Goal: Check status: Check status

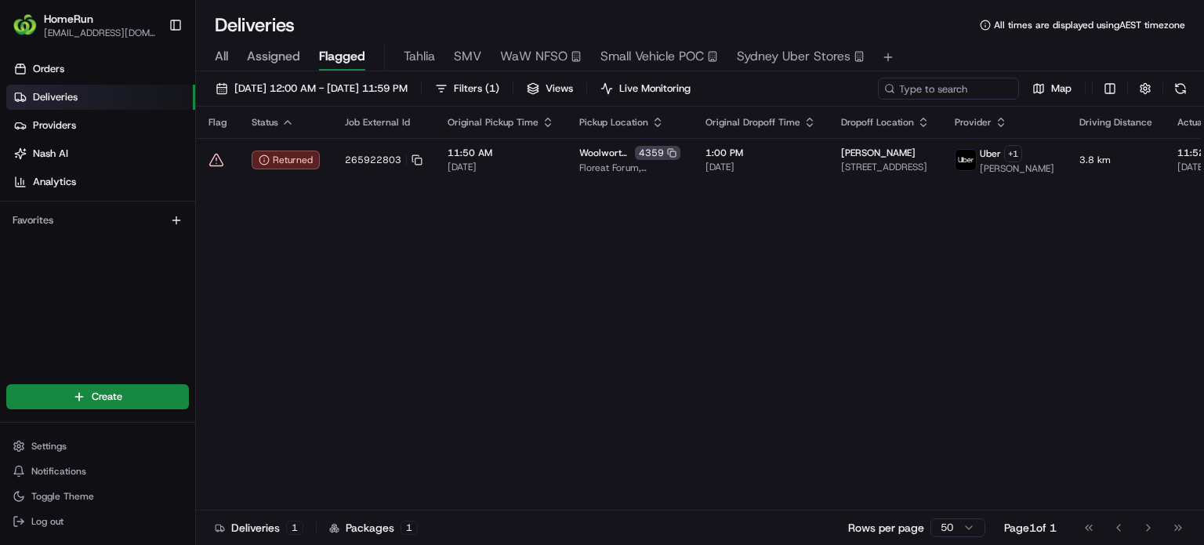
click at [216, 64] on span "All" at bounding box center [221, 56] width 13 height 19
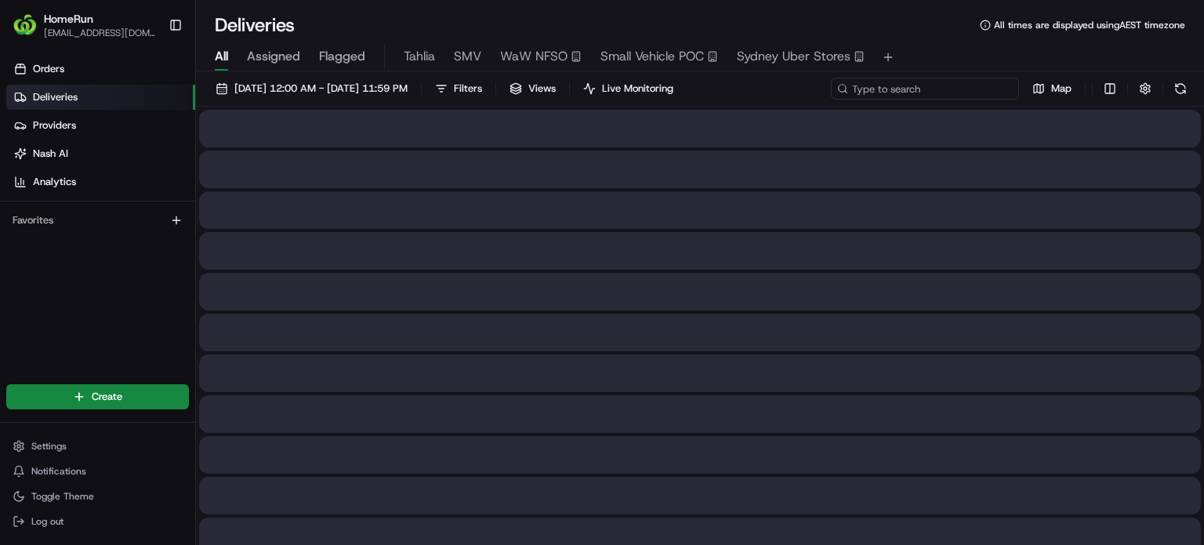
click at [955, 84] on input at bounding box center [925, 89] width 188 height 22
paste input "265208597"
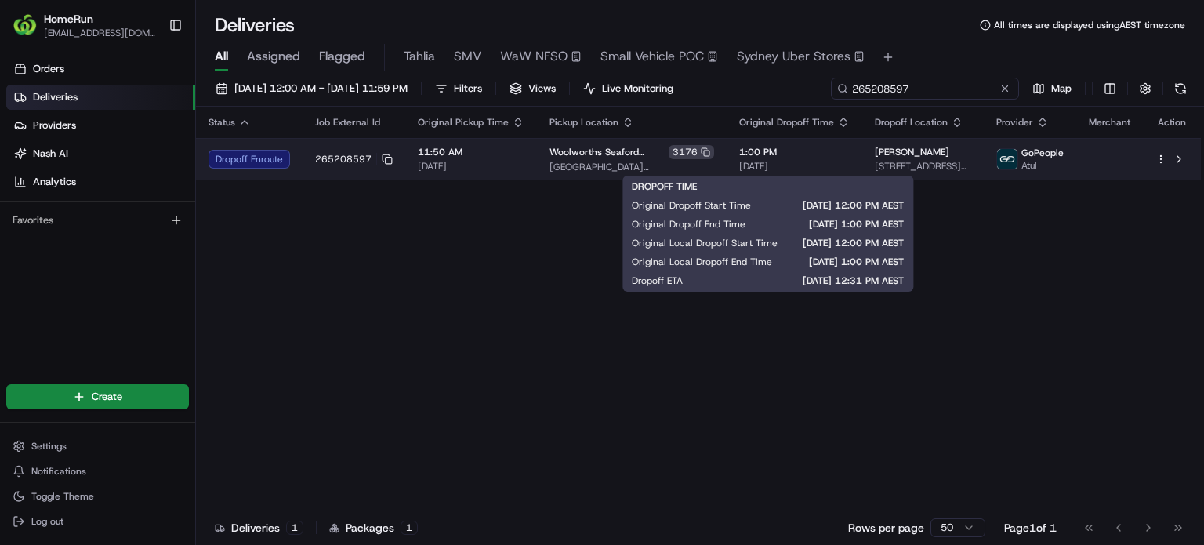
type input "265208597"
click at [787, 162] on span "[DATE]" at bounding box center [794, 166] width 111 height 13
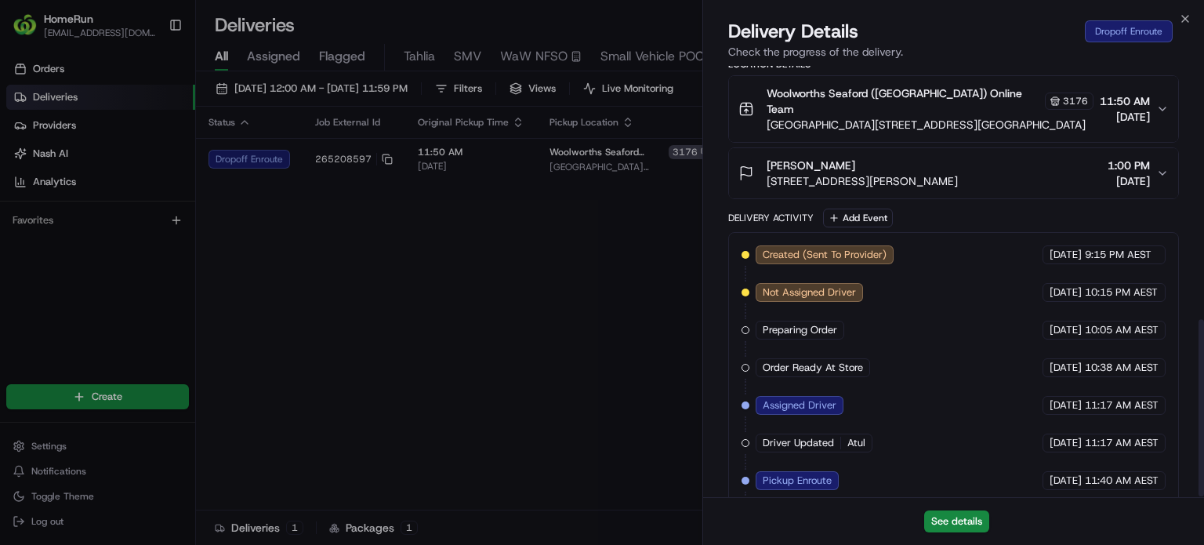
scroll to position [620, 0]
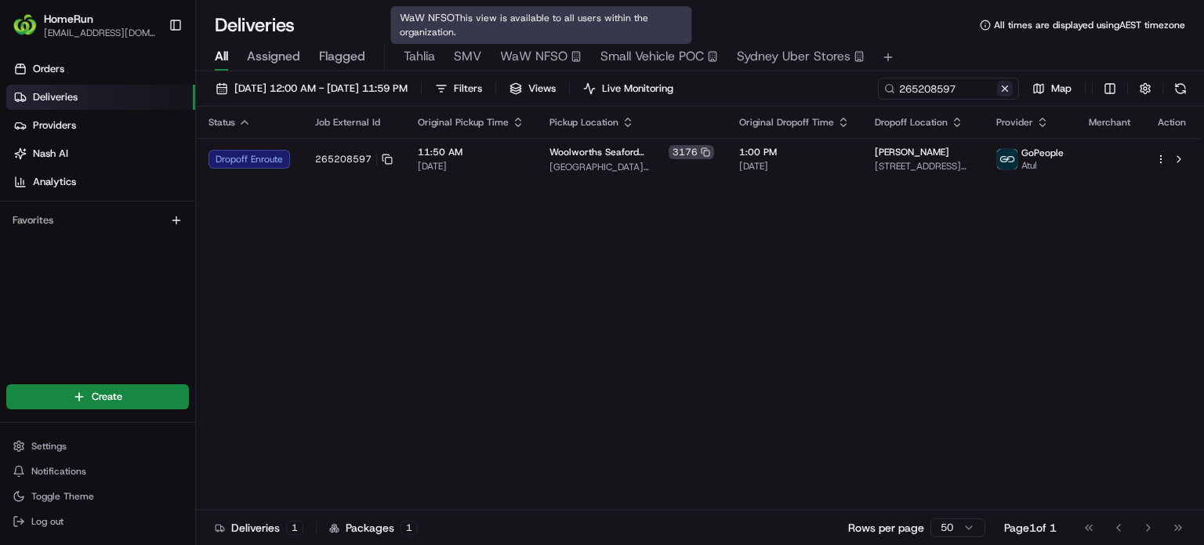
click at [1003, 89] on button at bounding box center [1005, 89] width 16 height 16
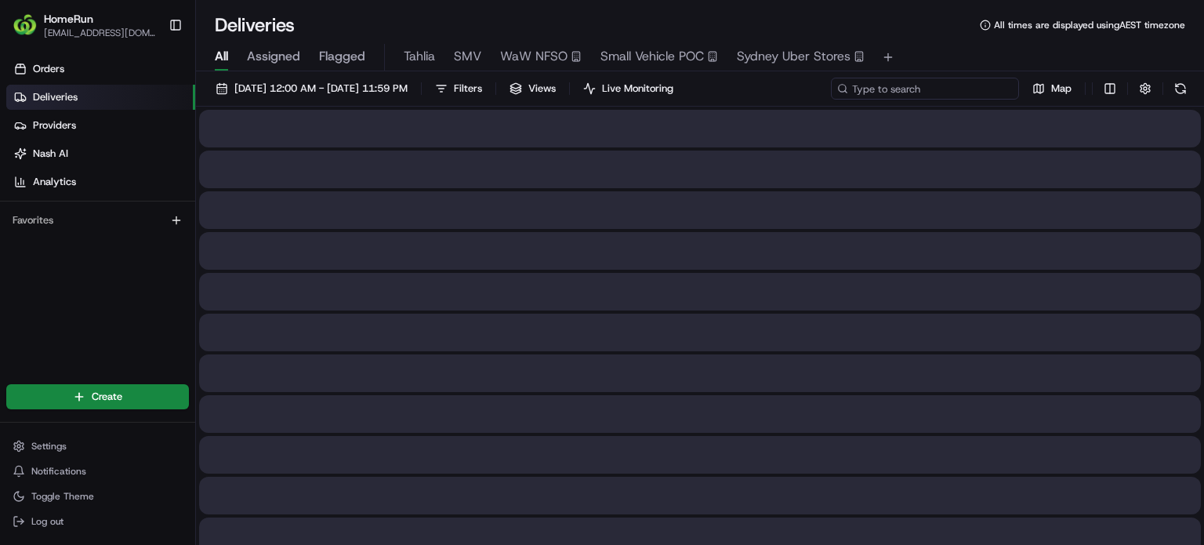
click at [942, 93] on input at bounding box center [925, 89] width 188 height 22
paste input "266005432"
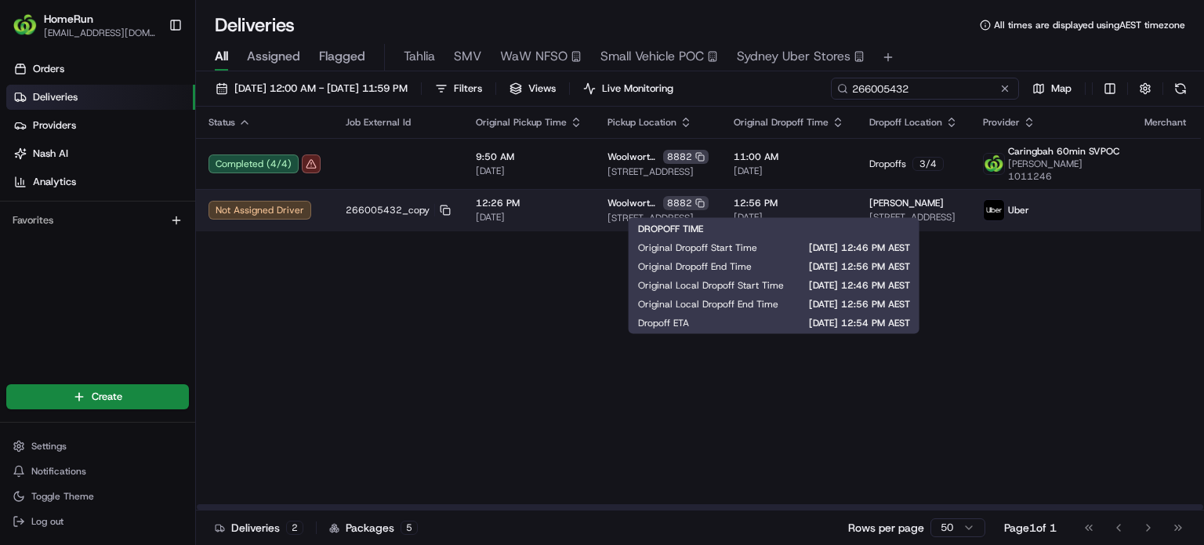
type input "266005432"
click at [815, 197] on span "12:56 PM" at bounding box center [789, 203] width 111 height 13
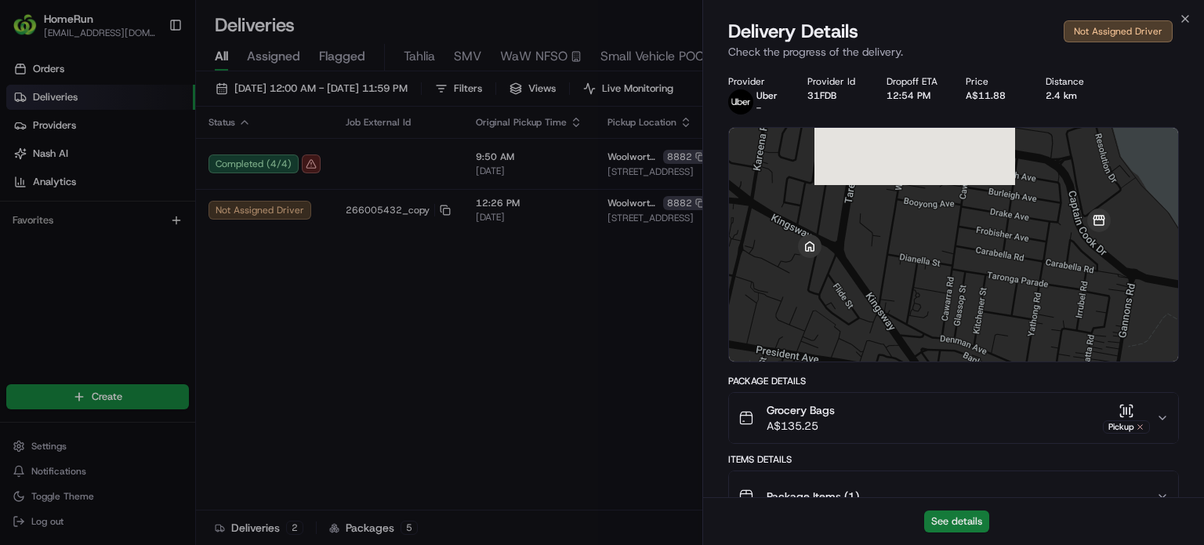
click at [943, 521] on button "See details" at bounding box center [956, 521] width 65 height 22
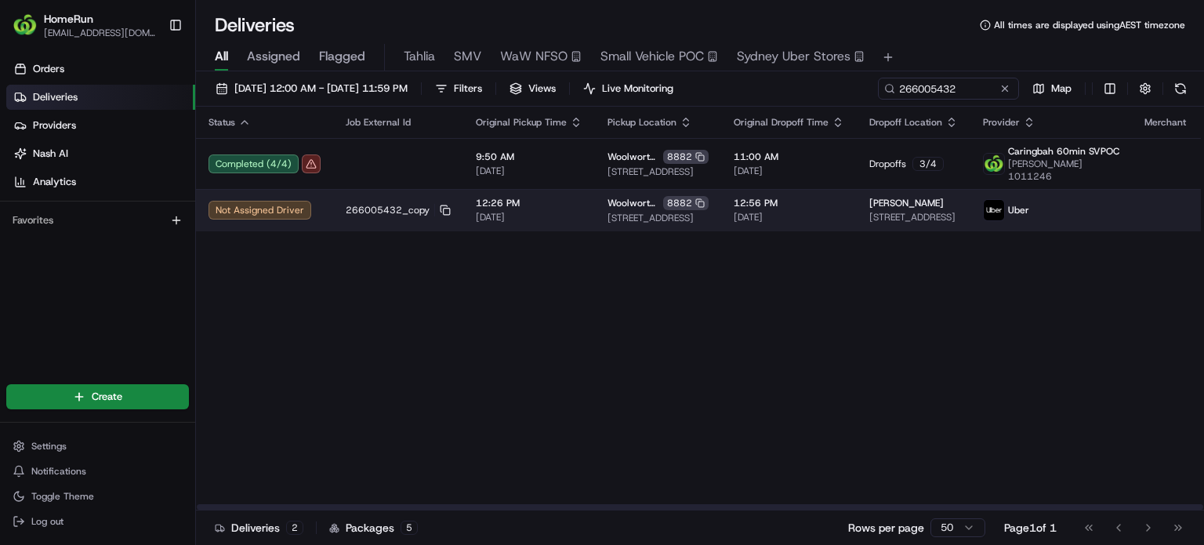
click at [542, 198] on span "12:26 PM" at bounding box center [529, 203] width 107 height 13
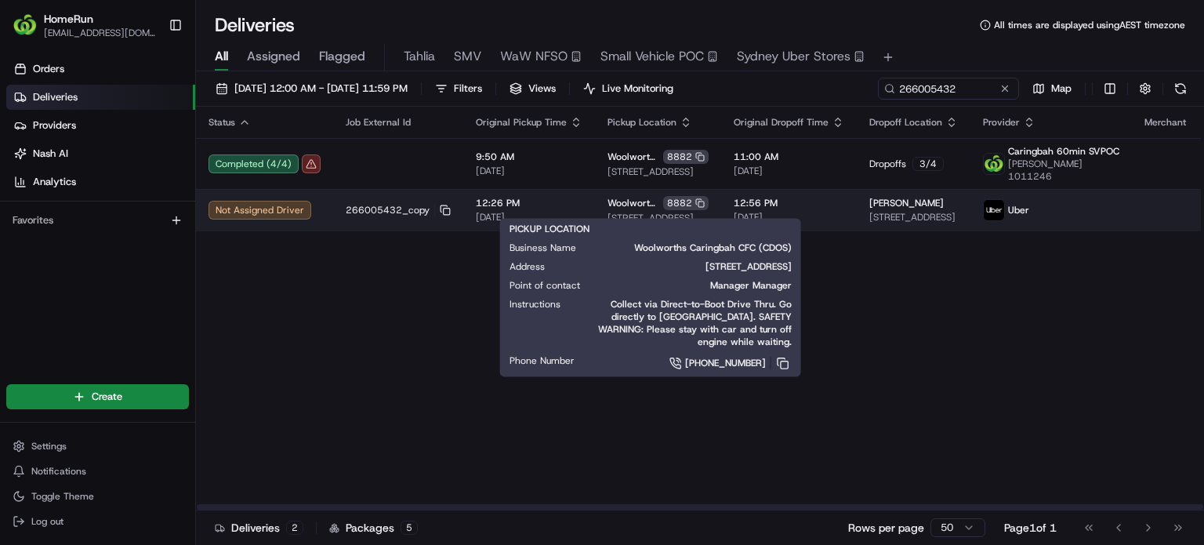
click at [574, 211] on span "[DATE]" at bounding box center [529, 217] width 107 height 13
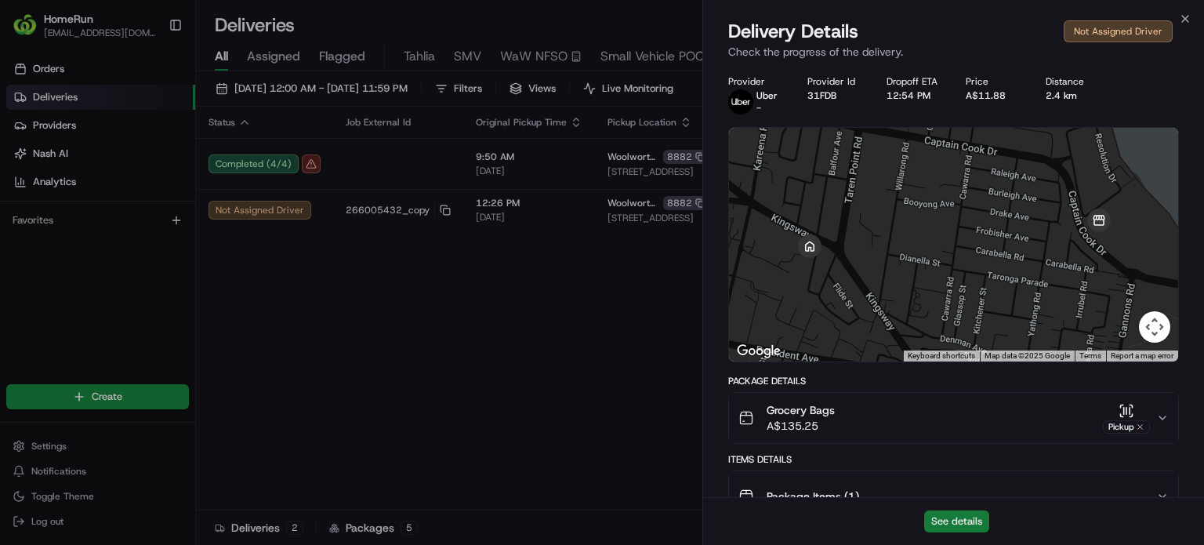
click at [963, 520] on button "See details" at bounding box center [956, 521] width 65 height 22
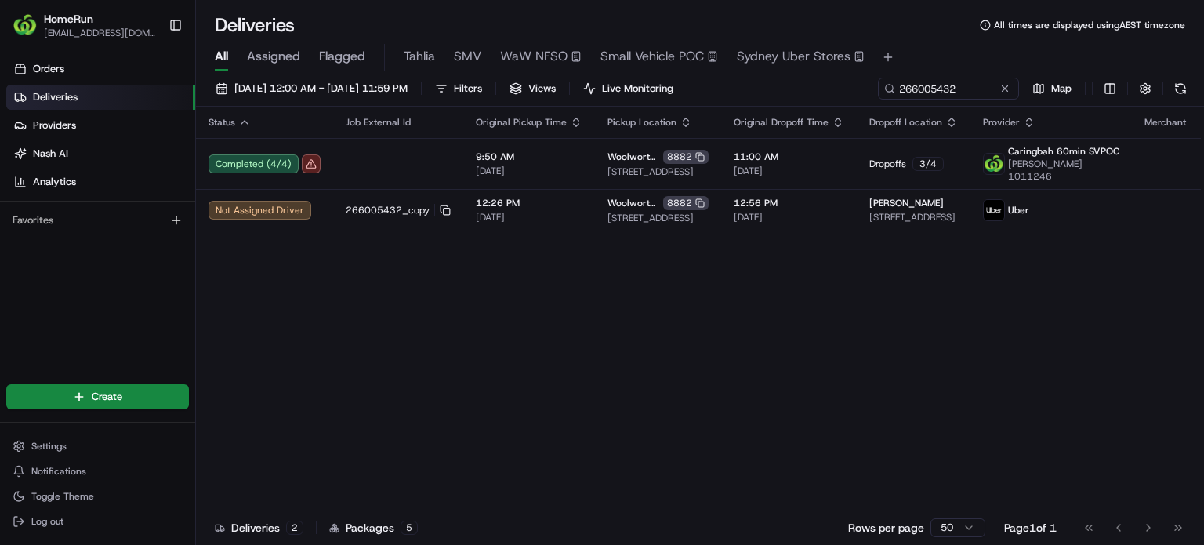
click at [427, 15] on div "Deliveries All times are displayed using AEST timezone" at bounding box center [700, 25] width 1008 height 25
click at [800, 336] on div "Status Job External Id Original Pickup Time Pickup Location Original Dropoff Ti…" at bounding box center [726, 309] width 1061 height 404
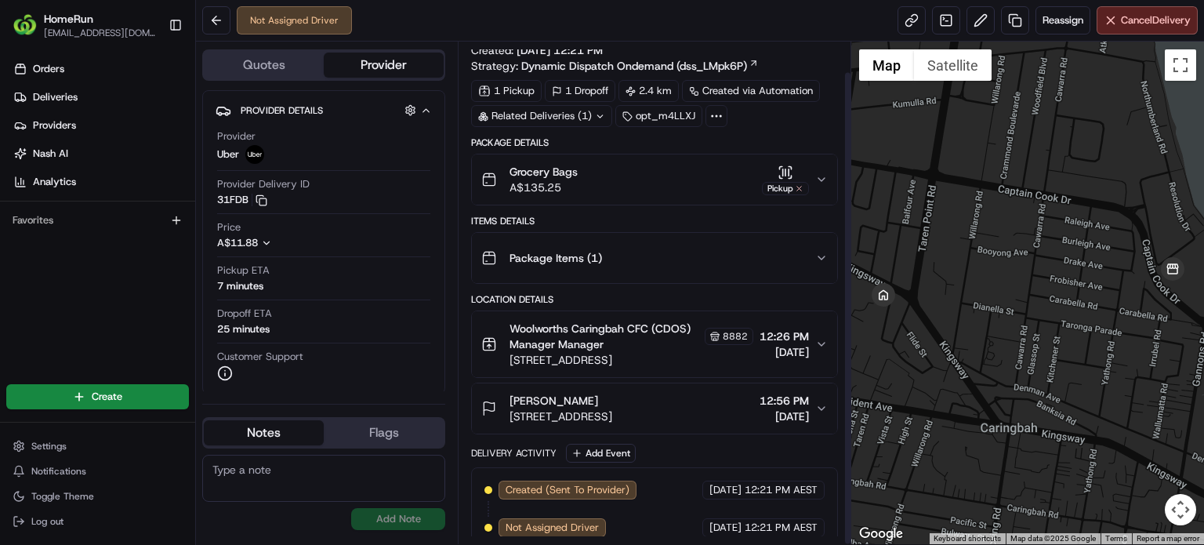
scroll to position [31, 0]
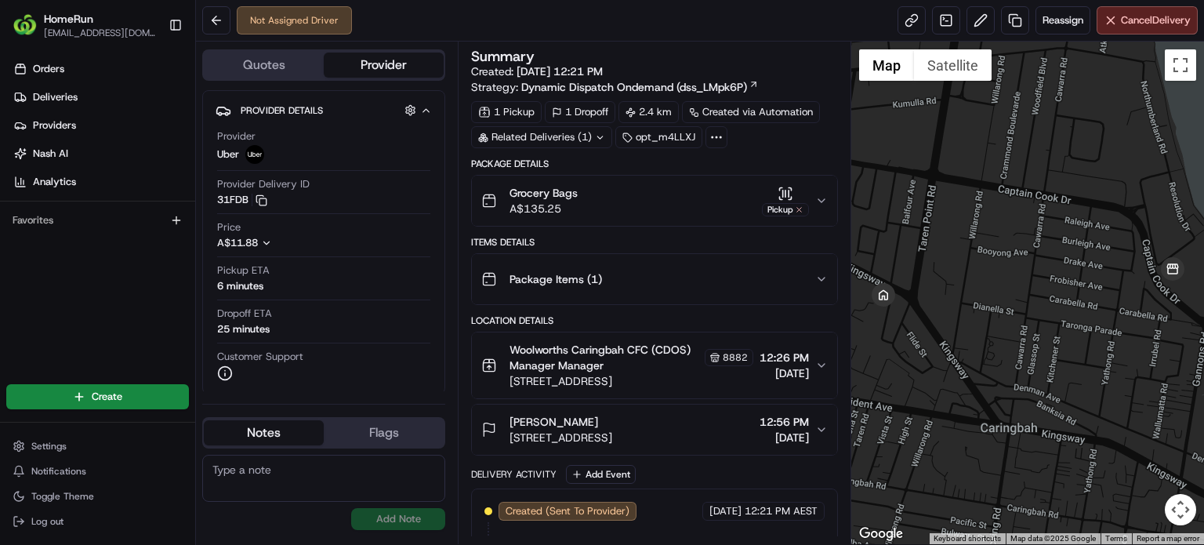
click at [742, 15] on div "Not Assigned Driver Reassign Cancel Delivery" at bounding box center [700, 21] width 1008 height 42
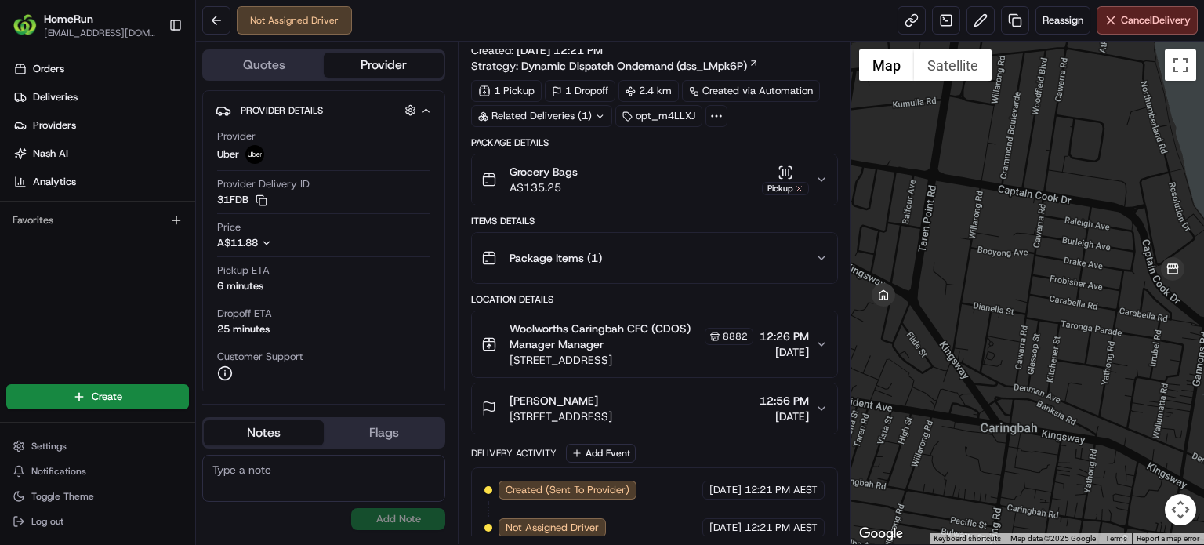
scroll to position [31, 0]
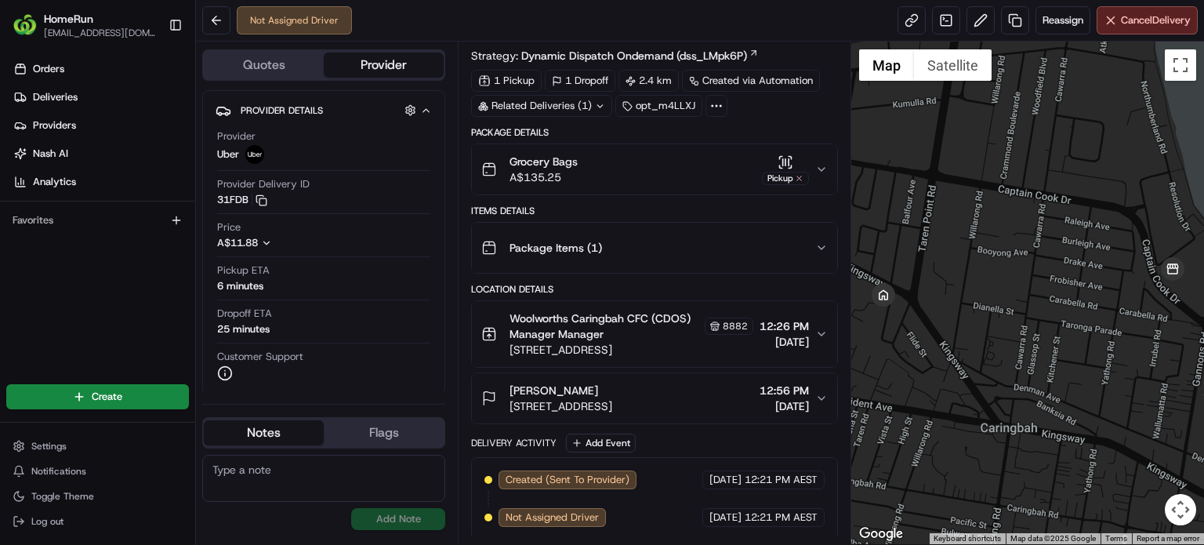
click at [569, 107] on div "Related Deliveries (1)" at bounding box center [541, 106] width 141 height 22
click at [735, 18] on div "Not Assigned Driver Reassign Cancel Delivery" at bounding box center [700, 21] width 1008 height 42
